Goal: Navigation & Orientation: Find specific page/section

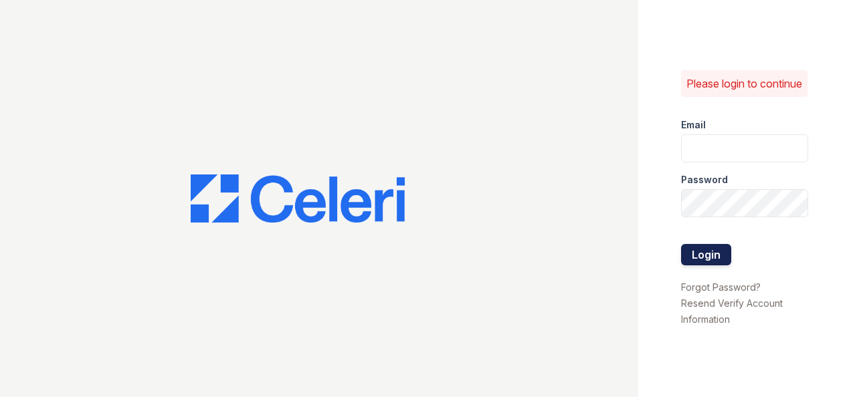
type input "[EMAIL_ADDRESS][PERSON_NAME][DOMAIN_NAME]"
drag, startPoint x: 697, startPoint y: 258, endPoint x: 690, endPoint y: 260, distance: 7.6
click at [696, 258] on button "Login" at bounding box center [706, 254] width 50 height 21
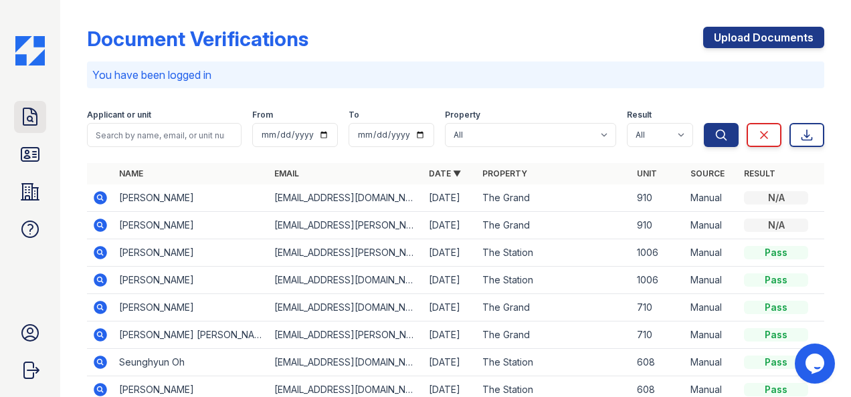
click at [20, 111] on icon at bounding box center [29, 116] width 21 height 21
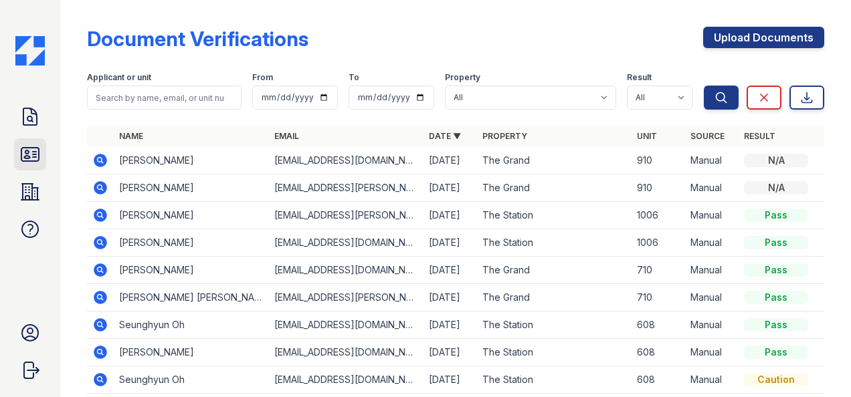
click at [31, 155] on icon at bounding box center [29, 154] width 21 height 21
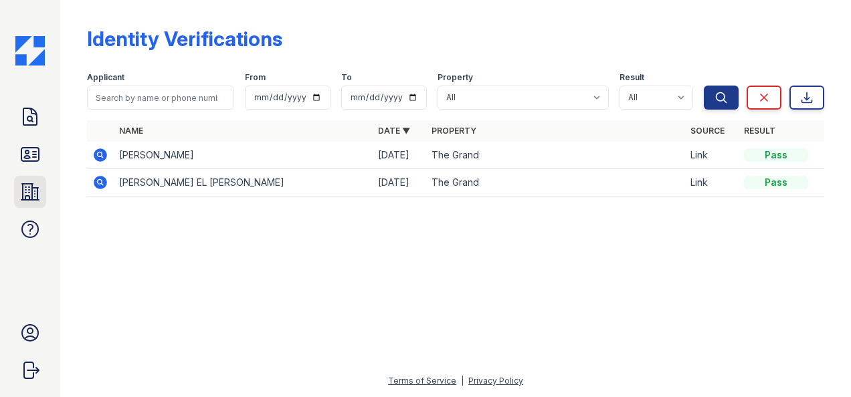
click at [31, 188] on icon at bounding box center [29, 191] width 21 height 21
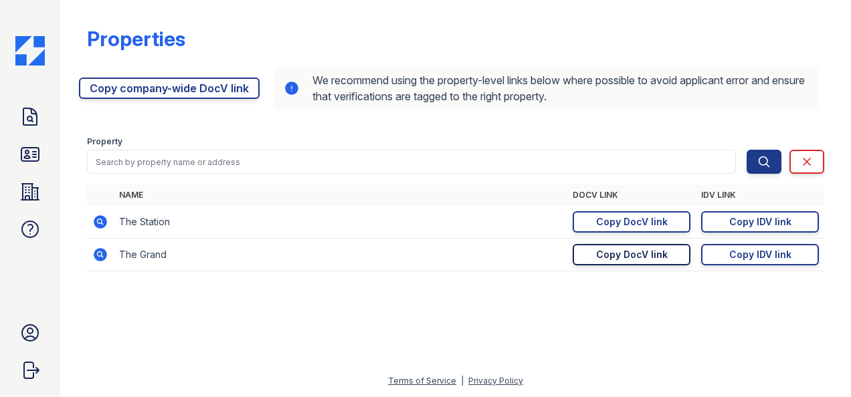
click at [601, 253] on div "Copy DocV link" at bounding box center [632, 254] width 72 height 13
